Goal: Task Accomplishment & Management: Complete application form

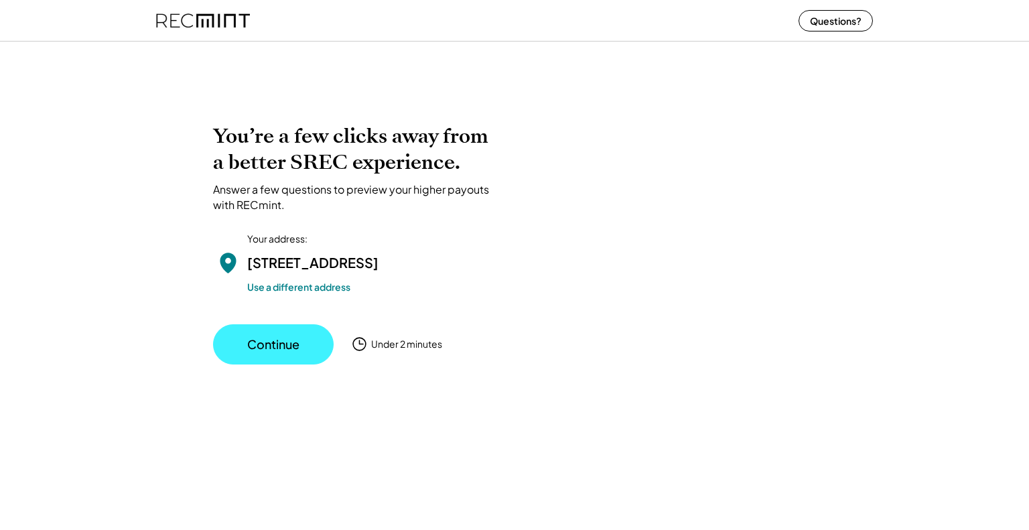
click at [304, 365] on button "Continue" at bounding box center [273, 344] width 121 height 40
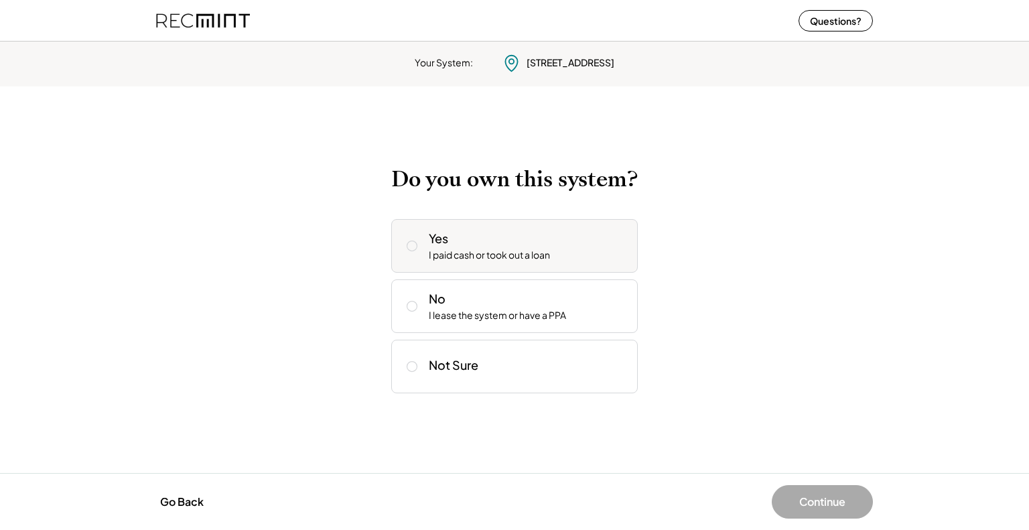
click at [509, 242] on div "Yes I paid cash or took out a loan" at bounding box center [528, 246] width 198 height 32
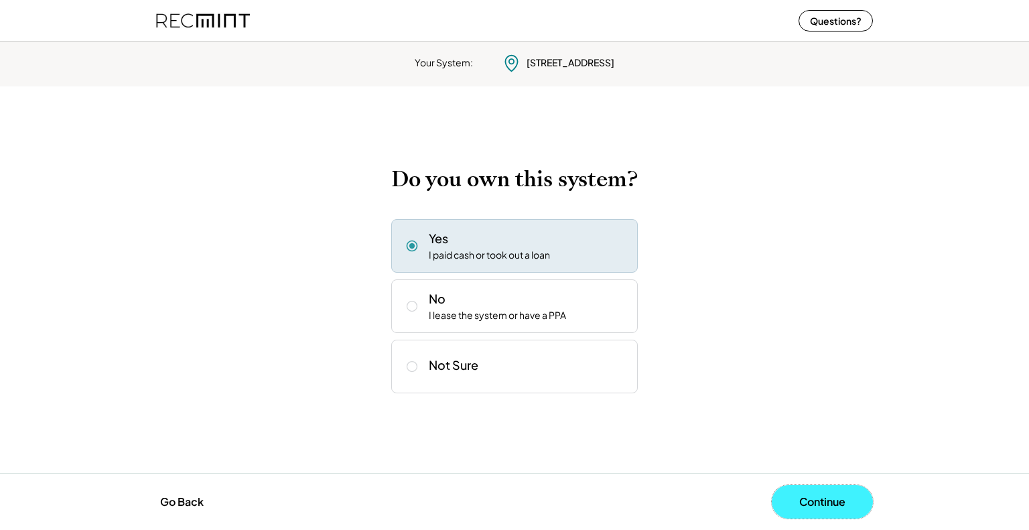
click at [820, 499] on button "Continue" at bounding box center [822, 502] width 101 height 34
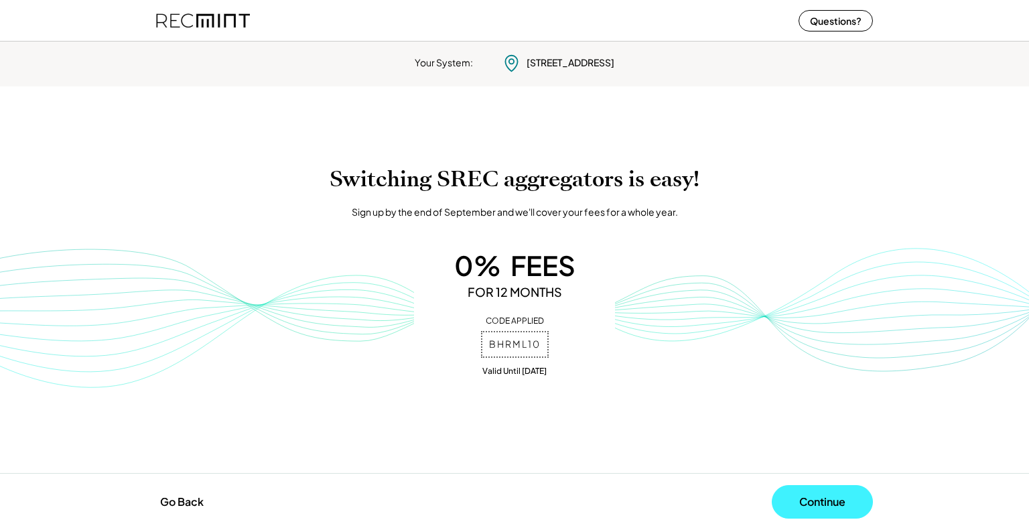
click at [831, 501] on button "Continue" at bounding box center [822, 502] width 101 height 34
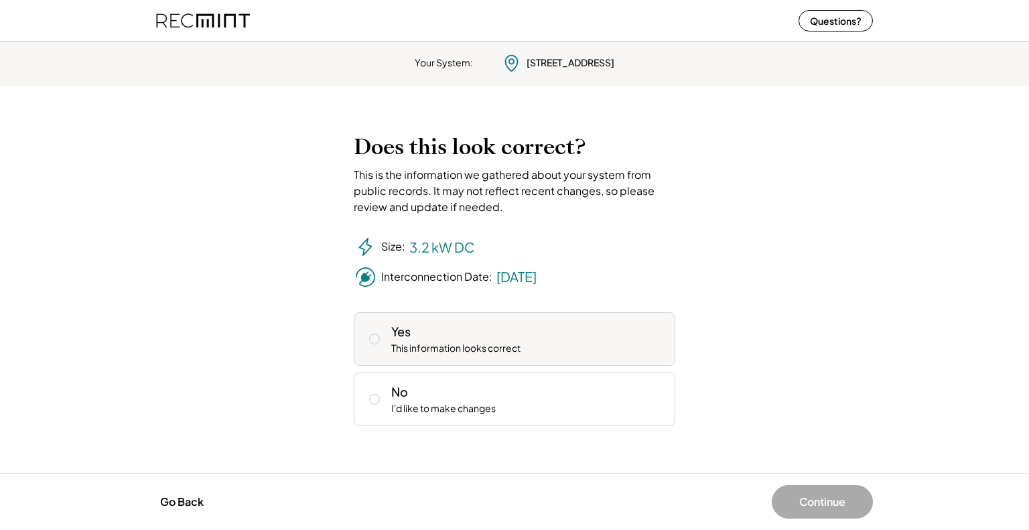
click at [458, 345] on div "This information looks correct" at bounding box center [455, 348] width 129 height 13
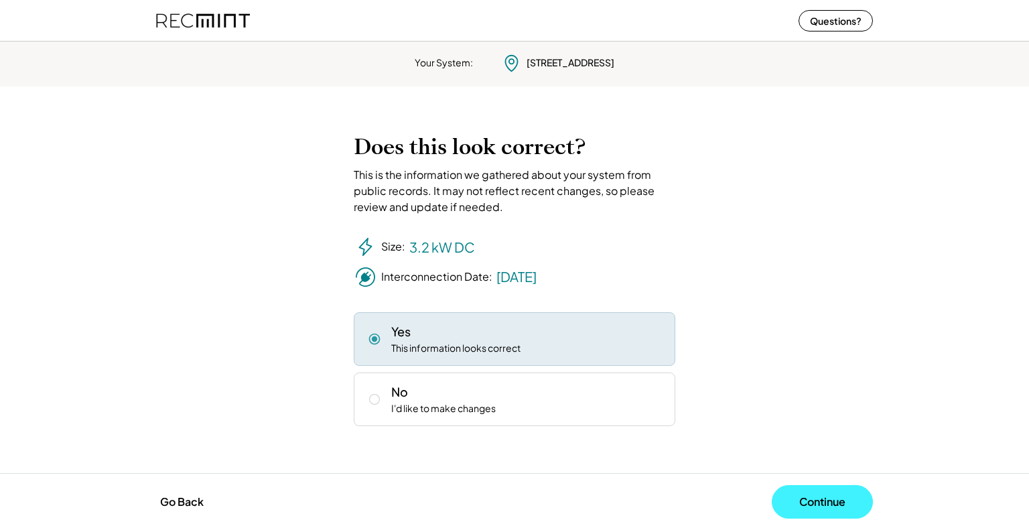
click at [820, 503] on button "Continue" at bounding box center [822, 502] width 101 height 34
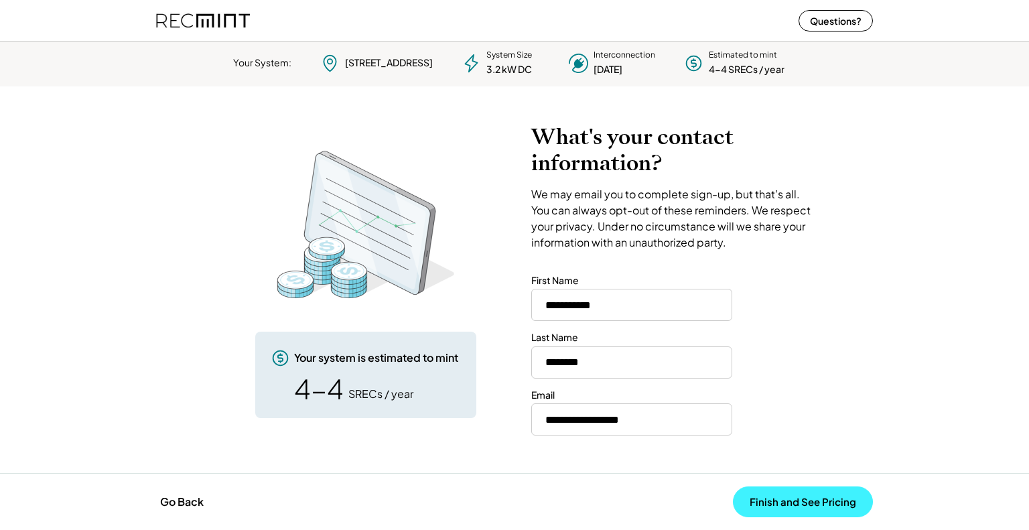
click at [828, 495] on button "Finish and See Pricing" at bounding box center [803, 502] width 140 height 31
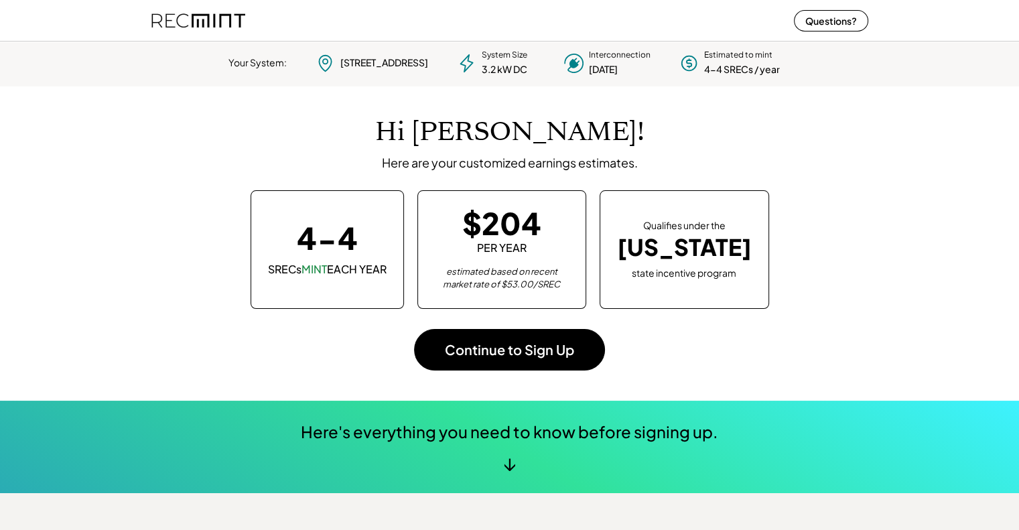
scroll to position [188, 374]
click at [507, 464] on div "↓" at bounding box center [509, 463] width 13 height 20
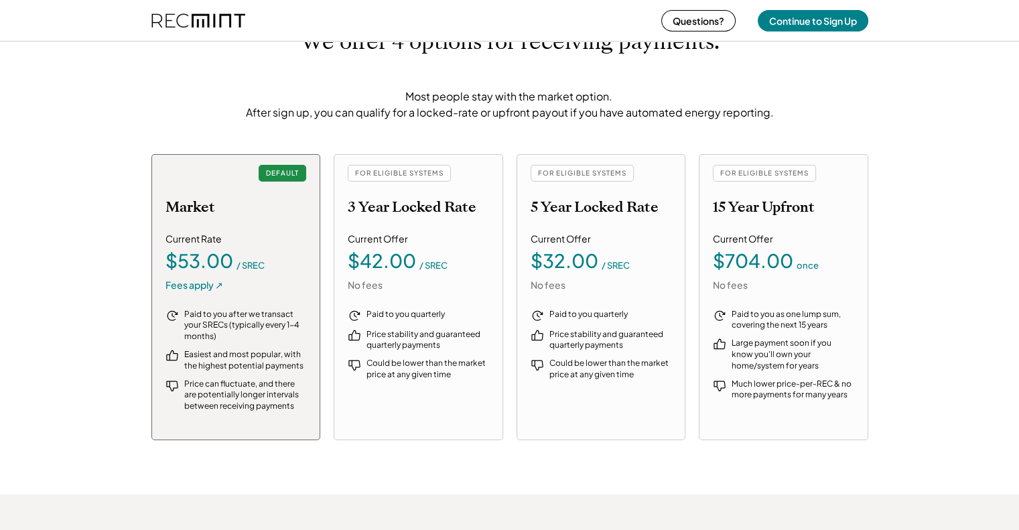
scroll to position [1407, 0]
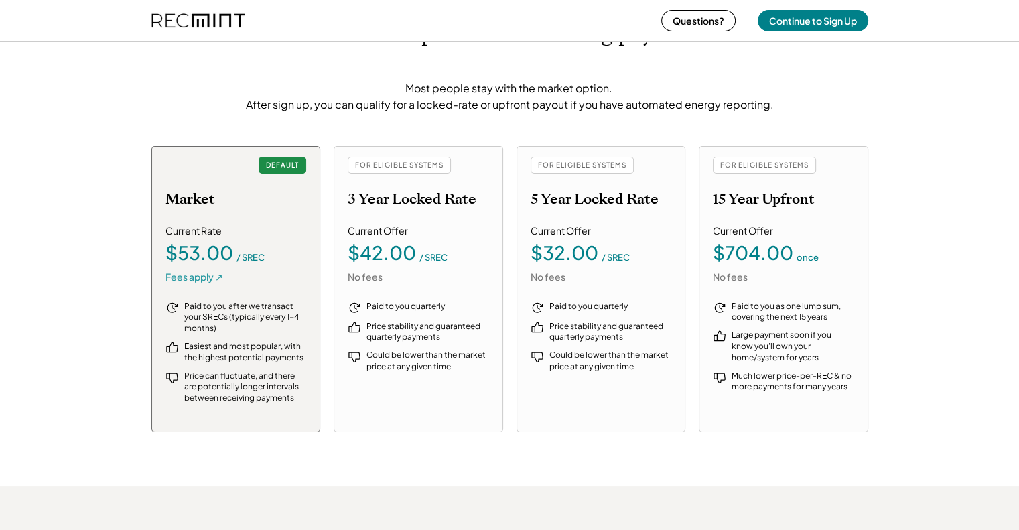
click at [180, 276] on div "Fees apply ↗" at bounding box center [195, 277] width 58 height 13
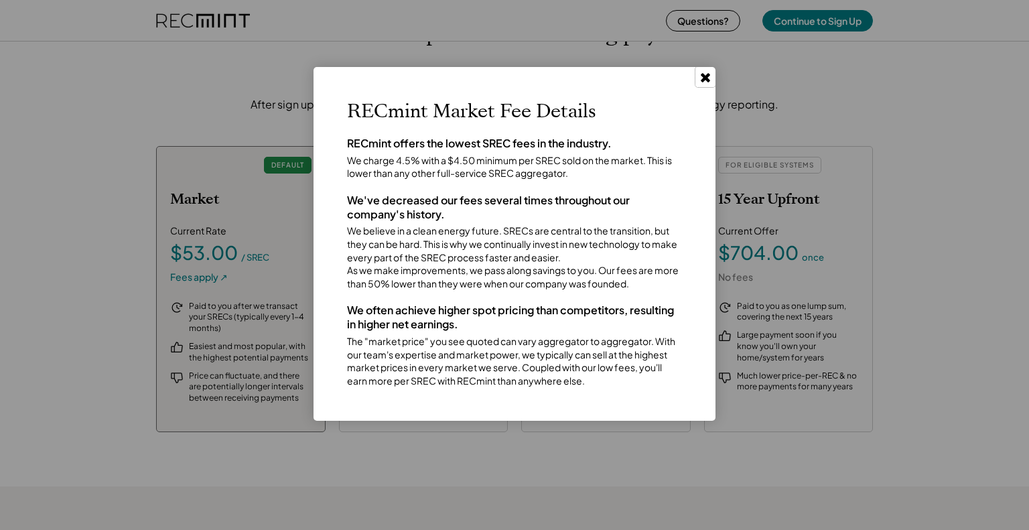
click at [708, 76] on use at bounding box center [705, 77] width 9 height 9
